Goal: Find specific fact: Find specific fact

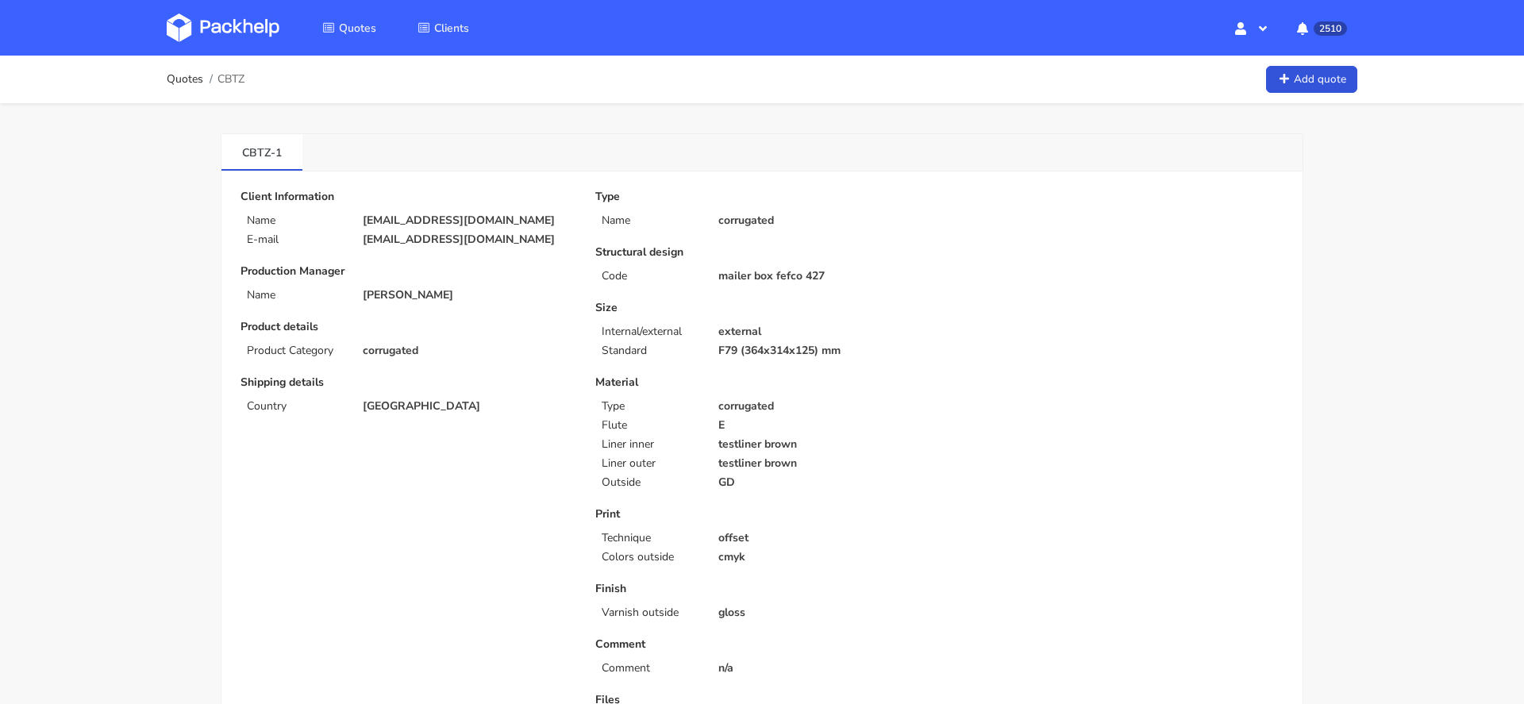
click at [443, 221] on p "[EMAIL_ADDRESS][DOMAIN_NAME]" at bounding box center [468, 220] width 210 height 13
copy div "[EMAIL_ADDRESS][DOMAIN_NAME]"
click at [469, 226] on p "[EMAIL_ADDRESS][DOMAIN_NAME]" at bounding box center [468, 220] width 210 height 13
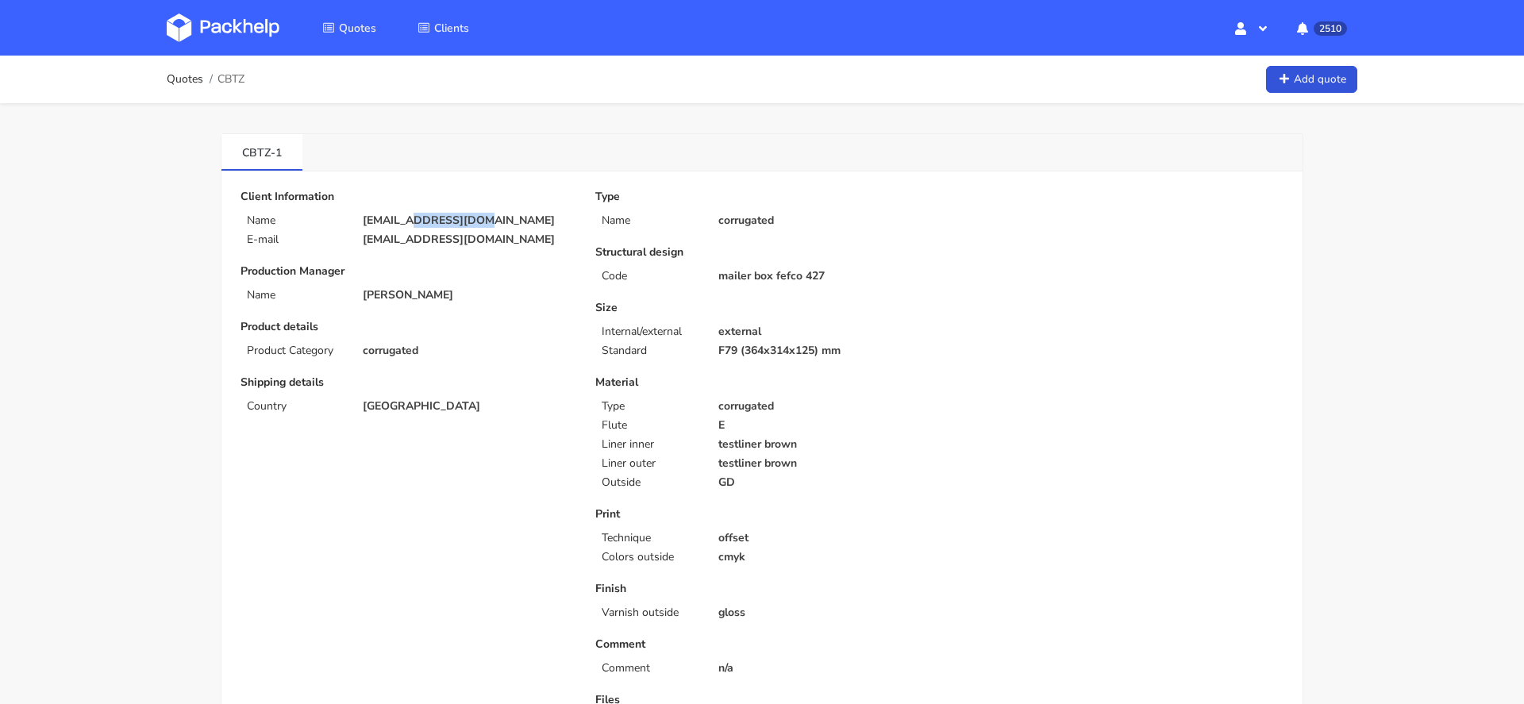
click at [469, 226] on p "[EMAIL_ADDRESS][DOMAIN_NAME]" at bounding box center [468, 220] width 210 height 13
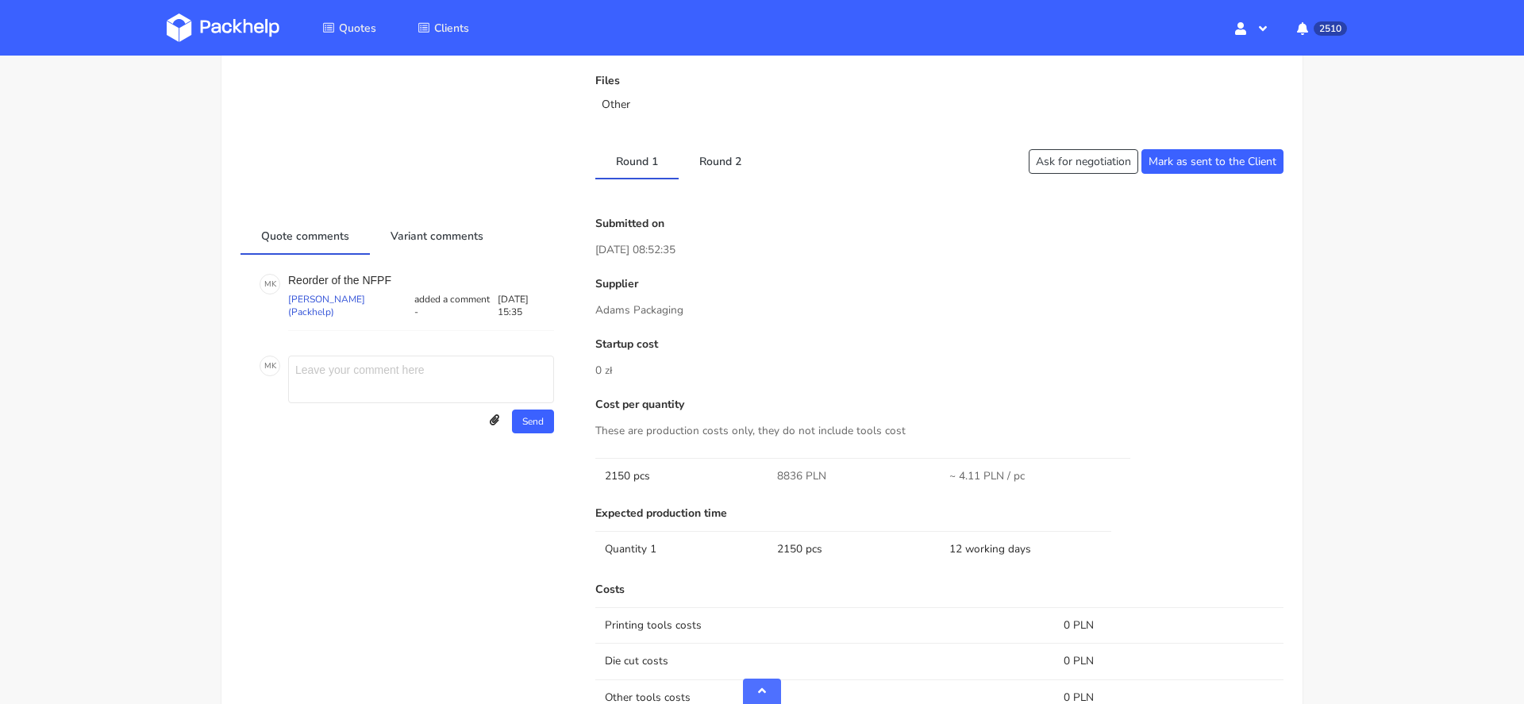
scroll to position [618, 0]
click at [714, 162] on link "Round 2" at bounding box center [720, 161] width 83 height 35
click at [643, 156] on link "Round 1" at bounding box center [636, 161] width 83 height 35
click at [737, 160] on link "Round 2" at bounding box center [720, 161] width 83 height 35
click at [635, 154] on link "Round 1" at bounding box center [636, 161] width 83 height 35
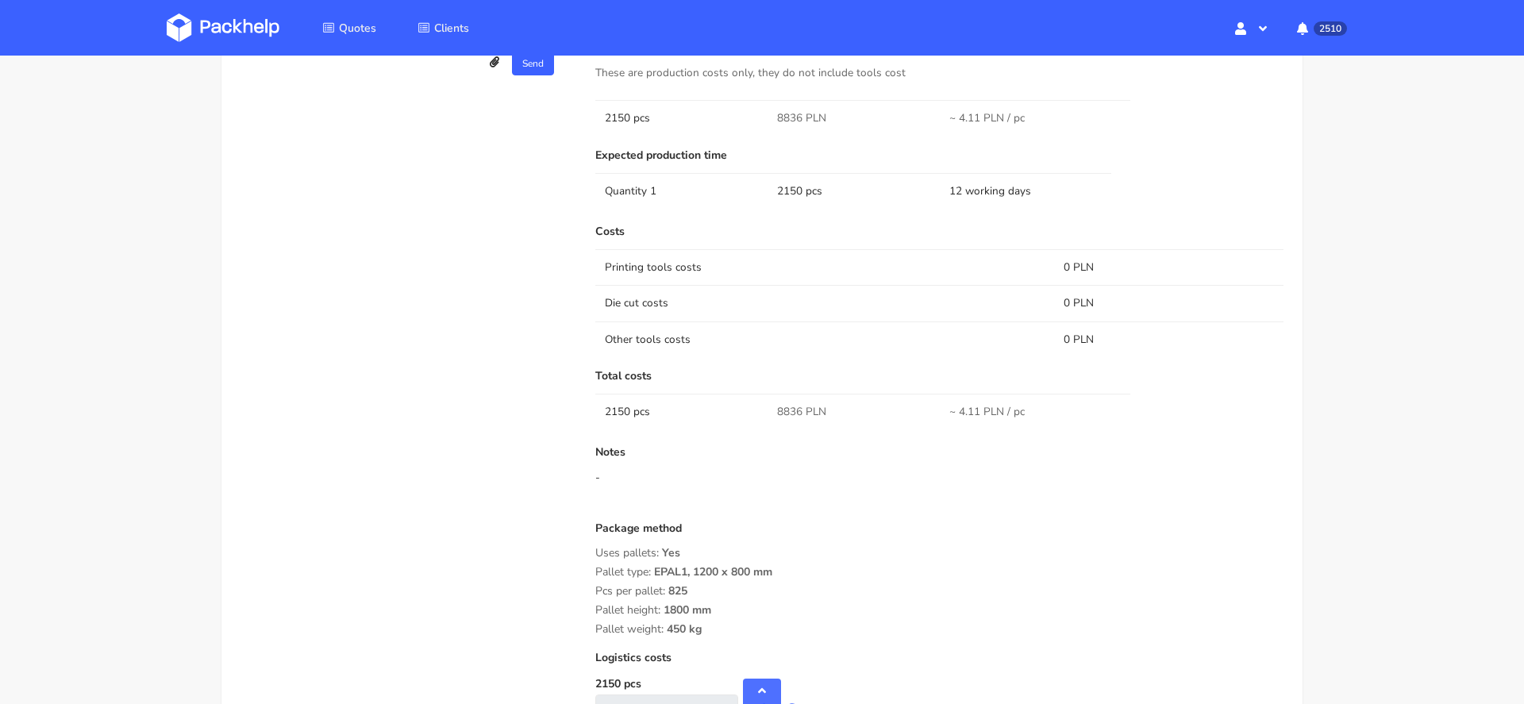
scroll to position [1088, 0]
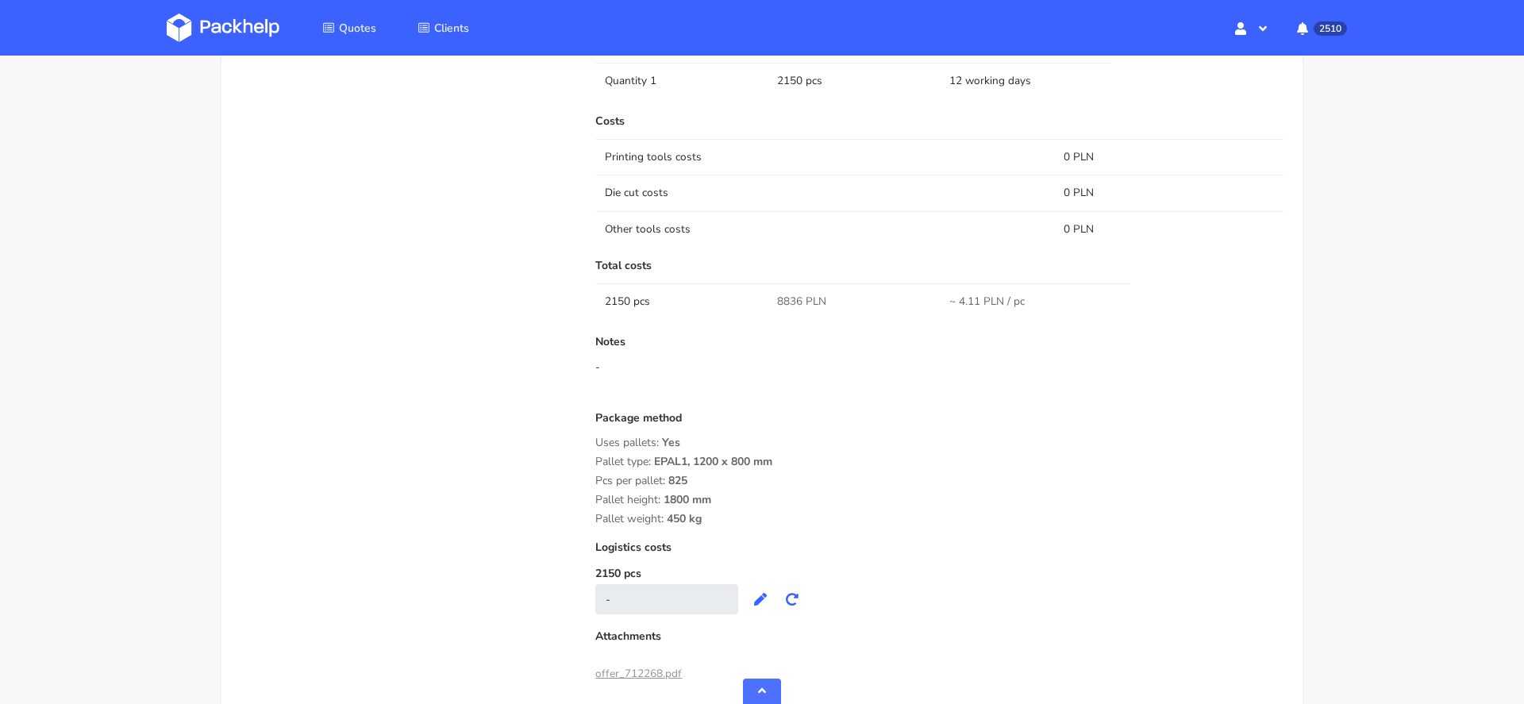
click at [787, 302] on span "8836 PLN" at bounding box center [801, 302] width 49 height 16
copy span "8836"
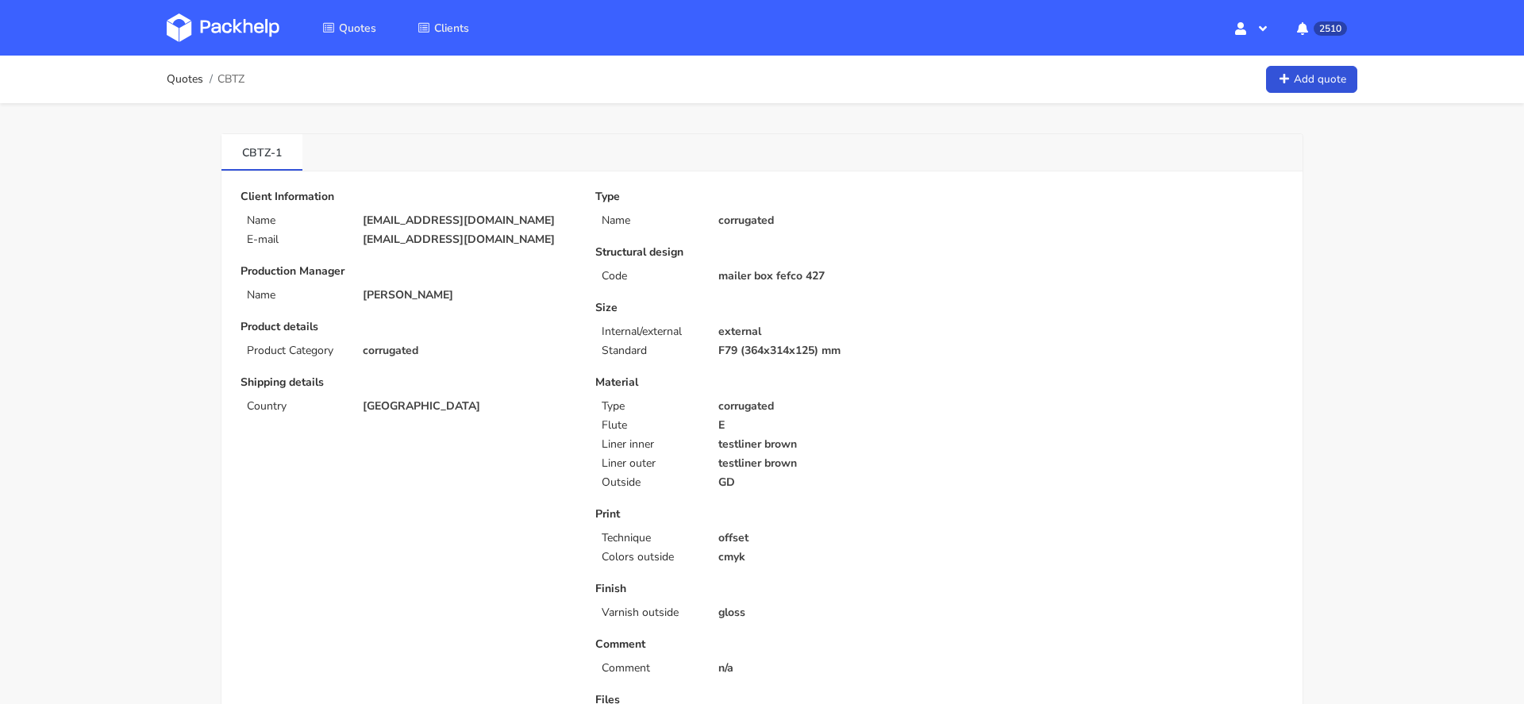
click at [230, 75] on span "CBTZ" at bounding box center [231, 79] width 27 height 13
copy span "CBTZ"
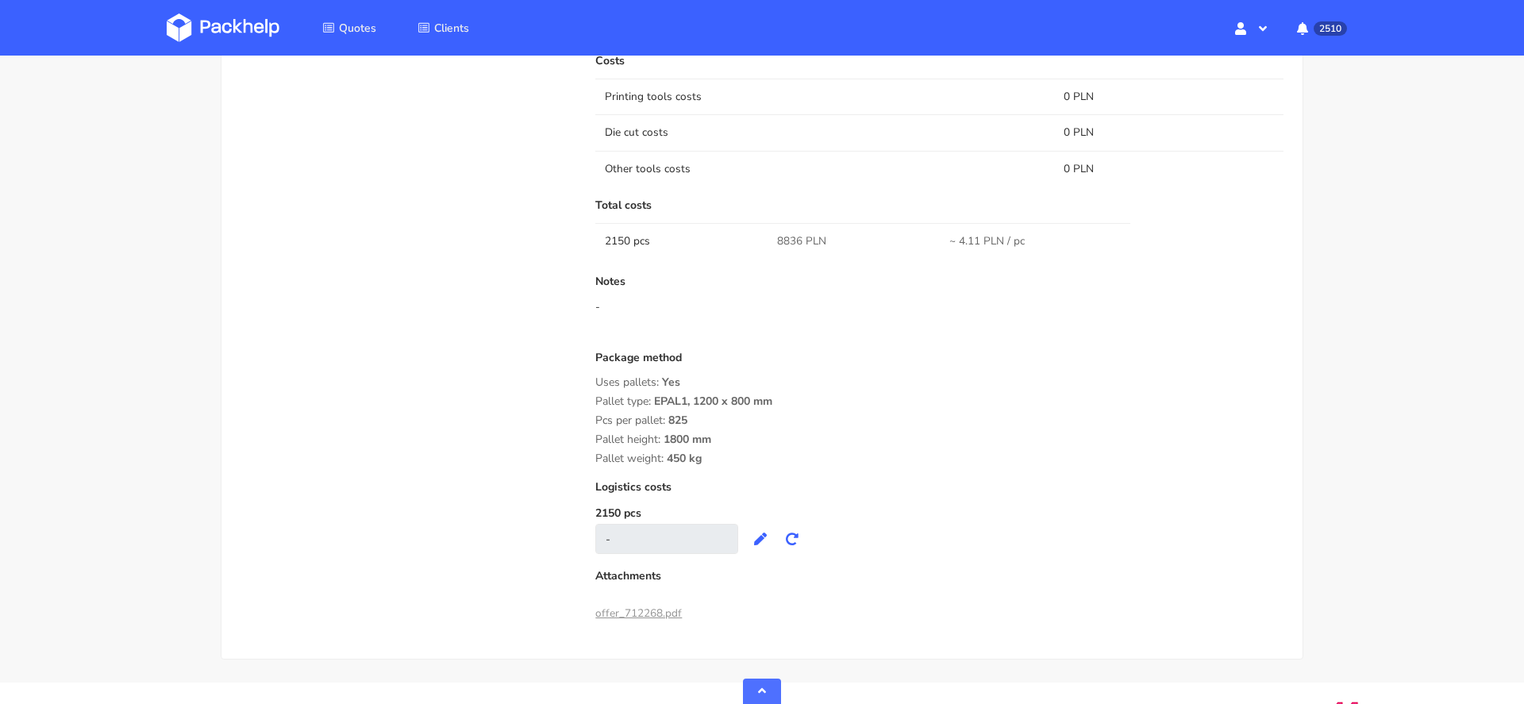
scroll to position [1149, 0]
click at [785, 235] on span "8836 PLN" at bounding box center [801, 241] width 49 height 16
copy span "8836"
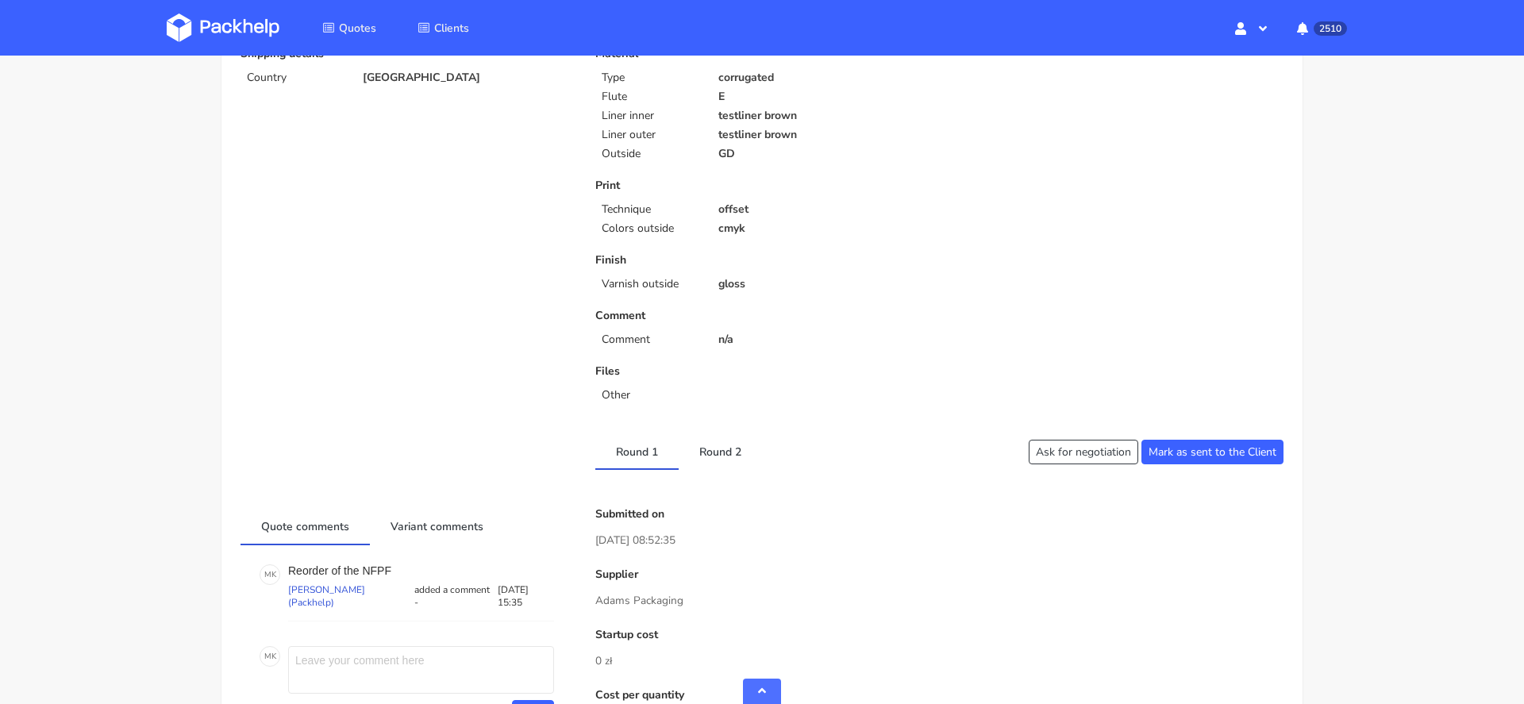
scroll to position [0, 0]
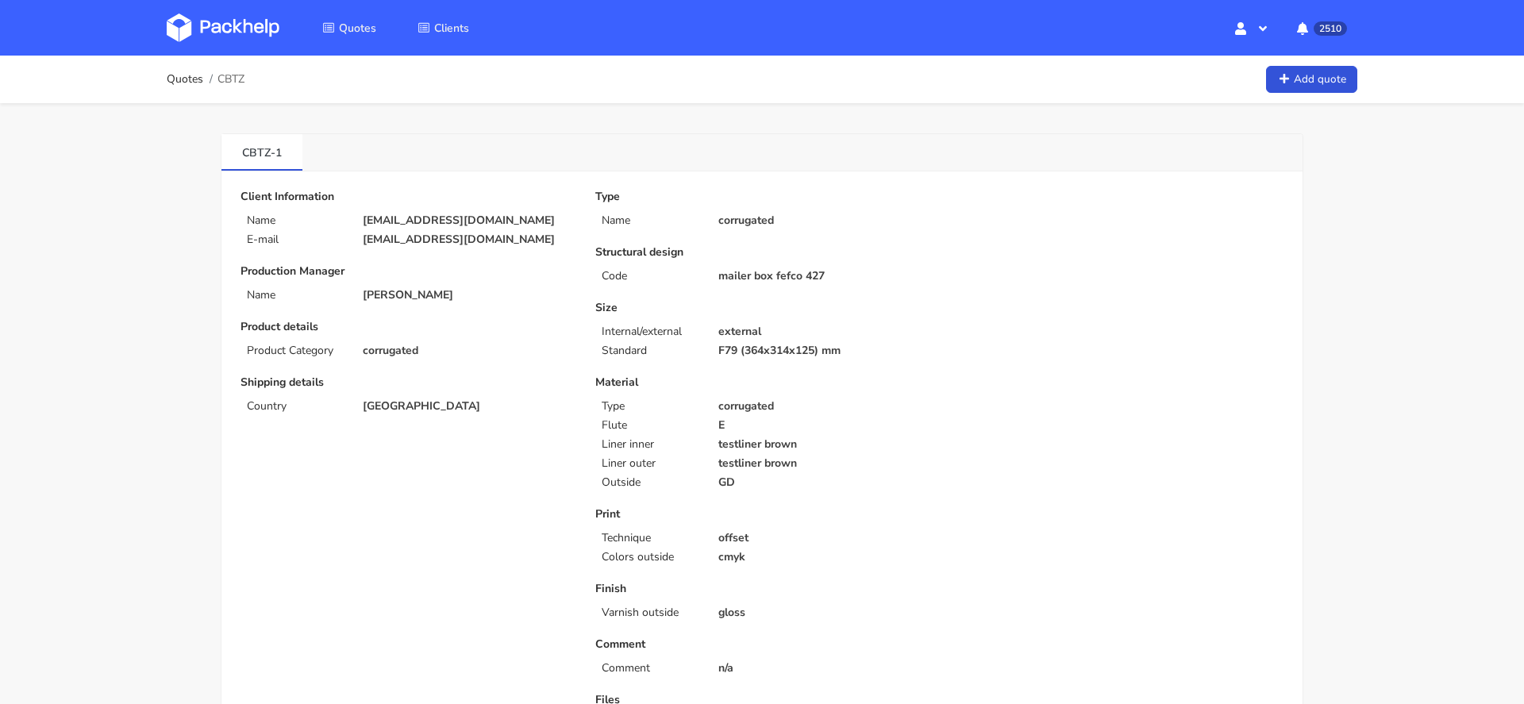
click at [219, 17] on img at bounding box center [223, 27] width 113 height 29
